Goal: Task Accomplishment & Management: Manage account settings

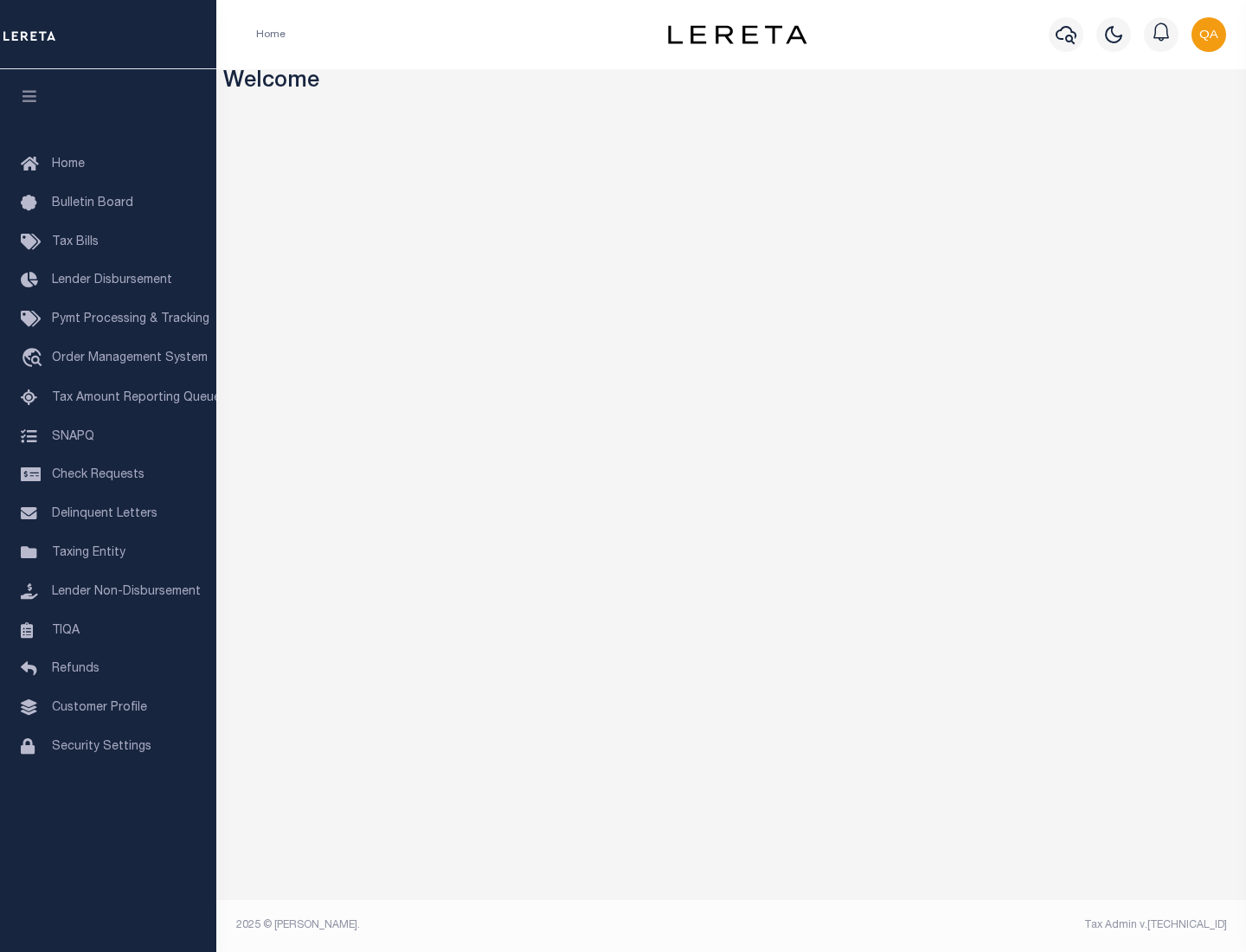
click at [108, 475] on span "Check Requests" at bounding box center [99, 475] width 93 height 13
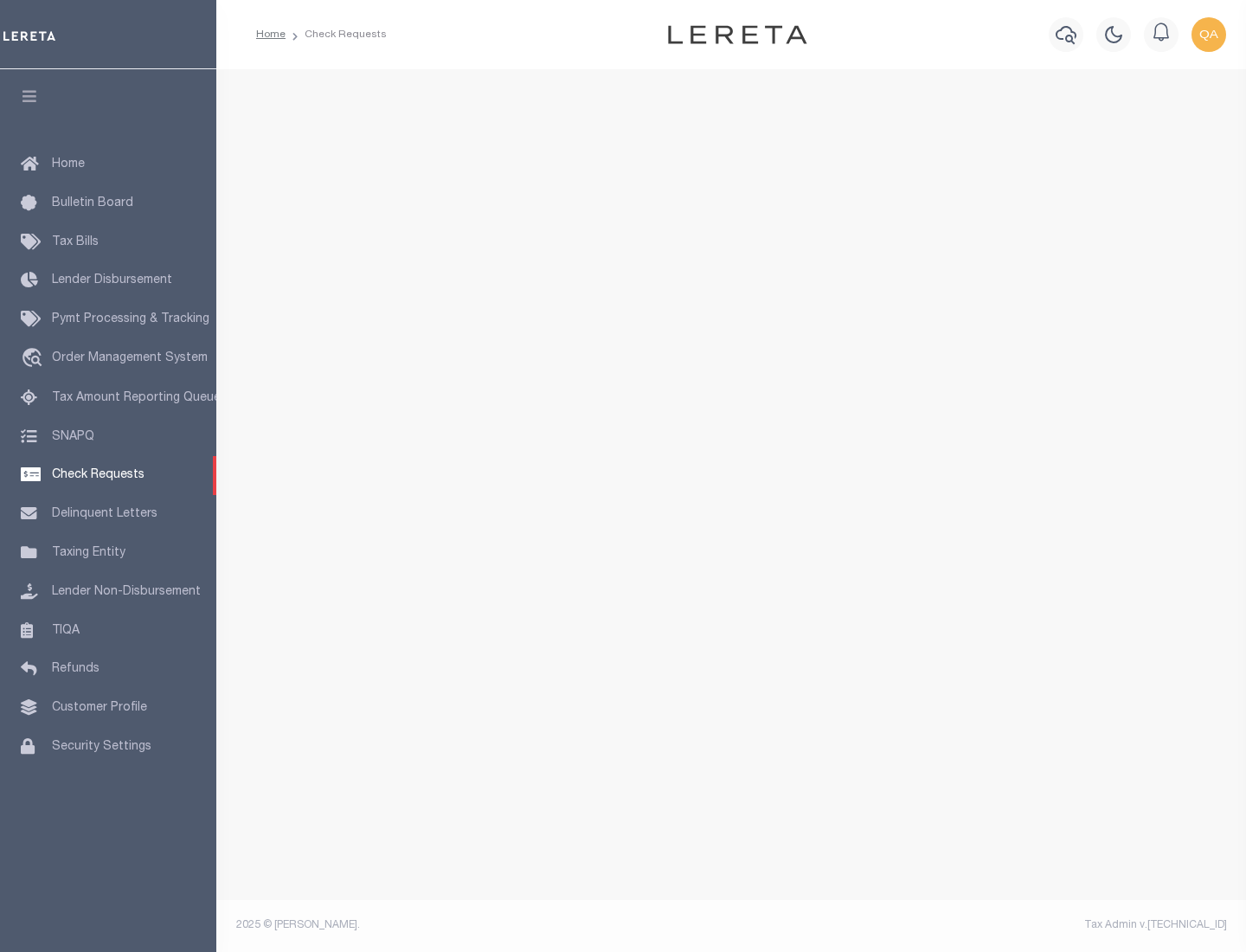
select select "50"
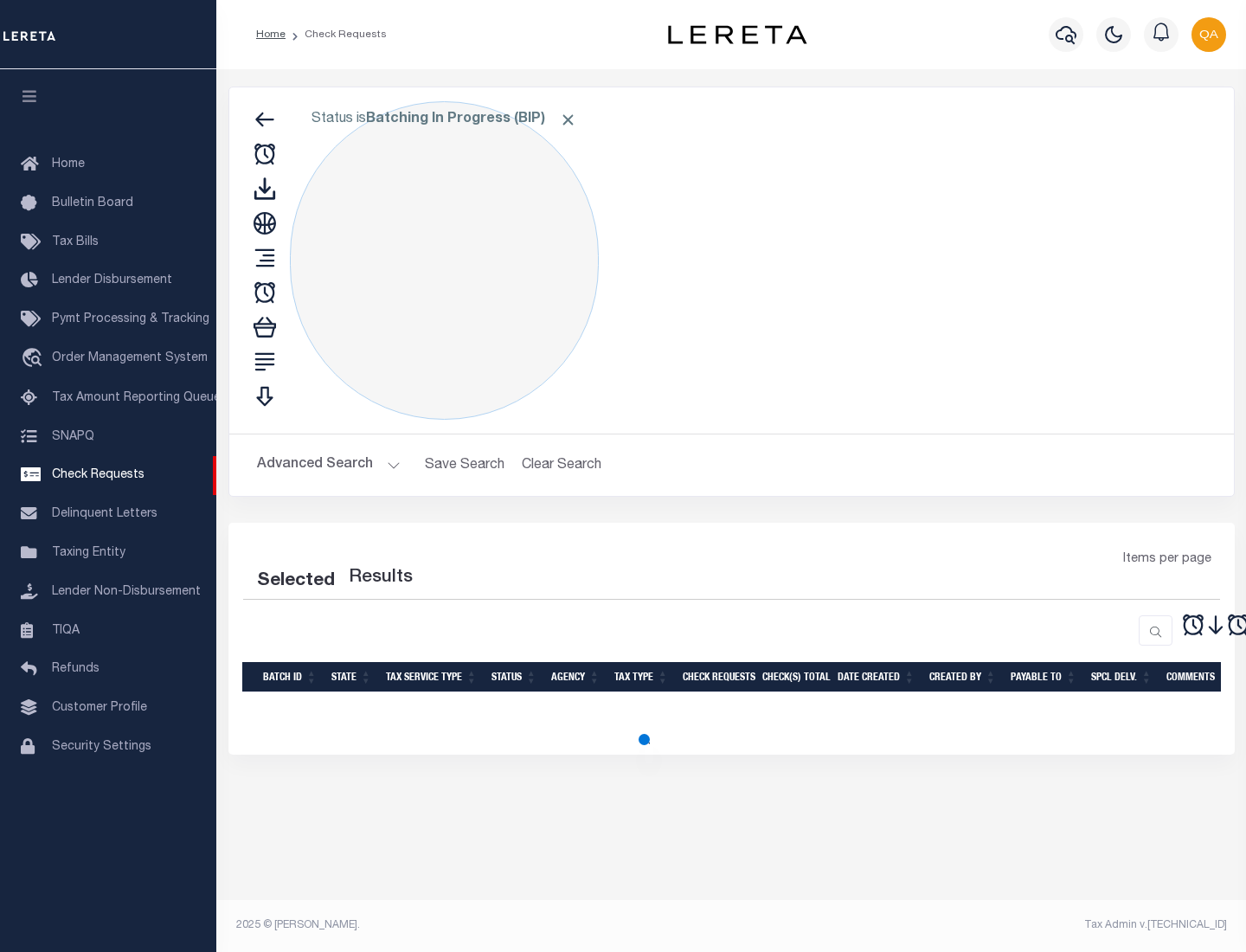
select select "50"
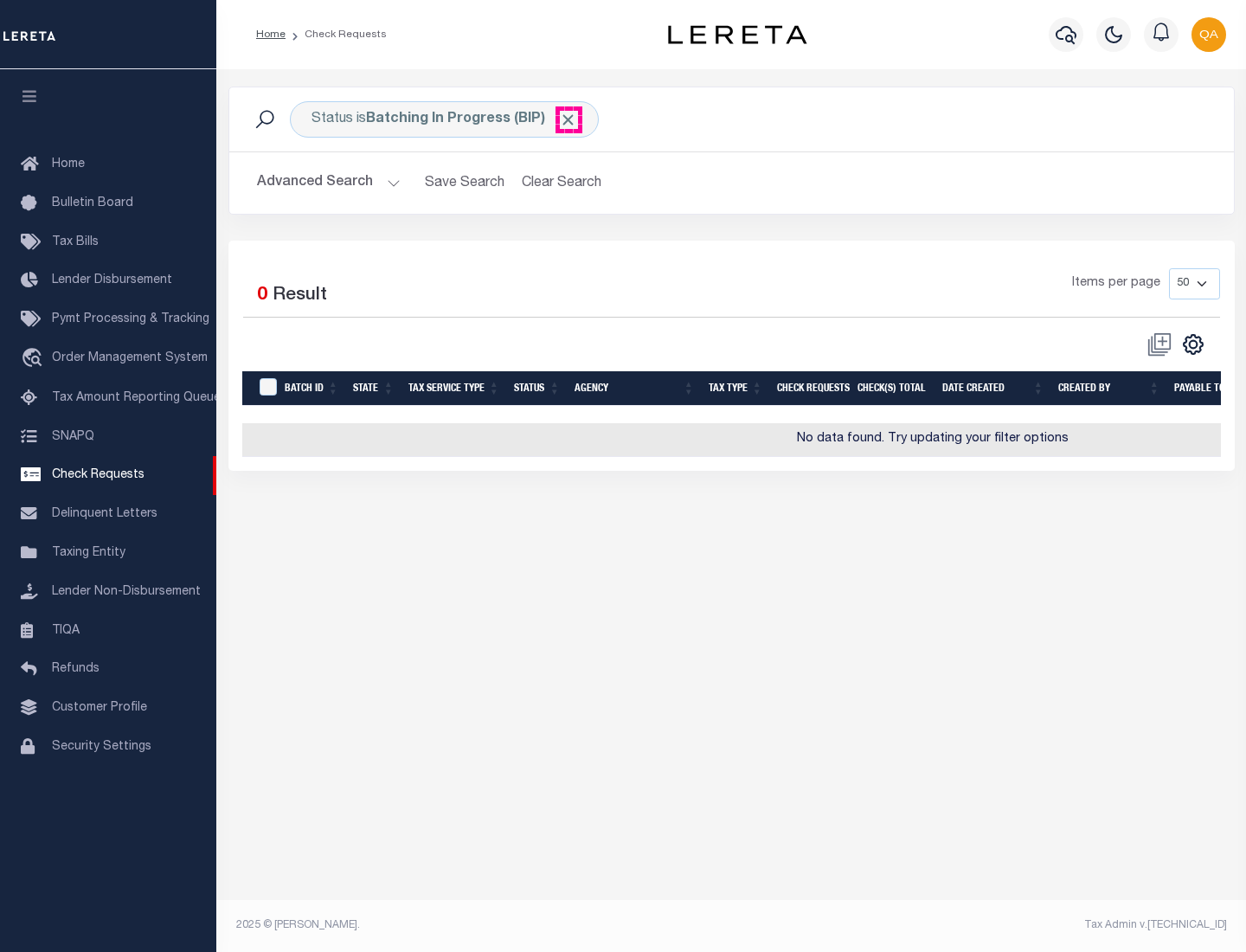
click at [569, 119] on span "Click to Remove" at bounding box center [568, 120] width 18 height 18
